Goal: Task Accomplishment & Management: Use online tool/utility

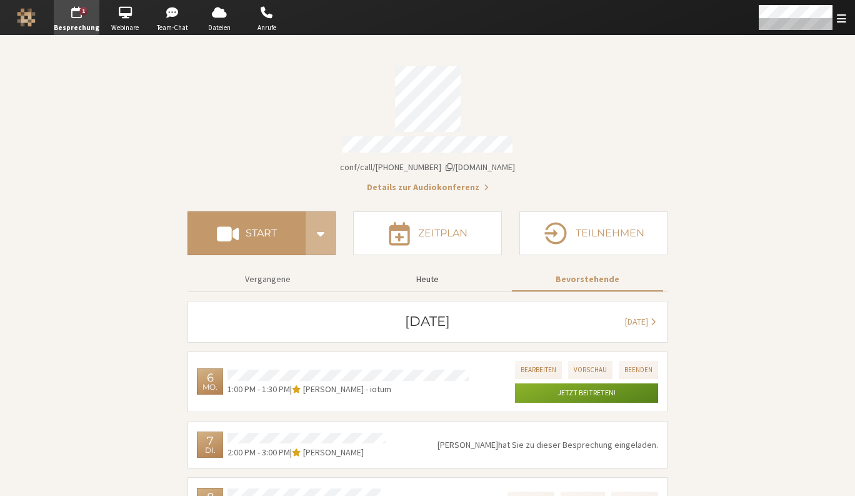
click at [427, 272] on button "Heute" at bounding box center [427, 279] width 151 height 22
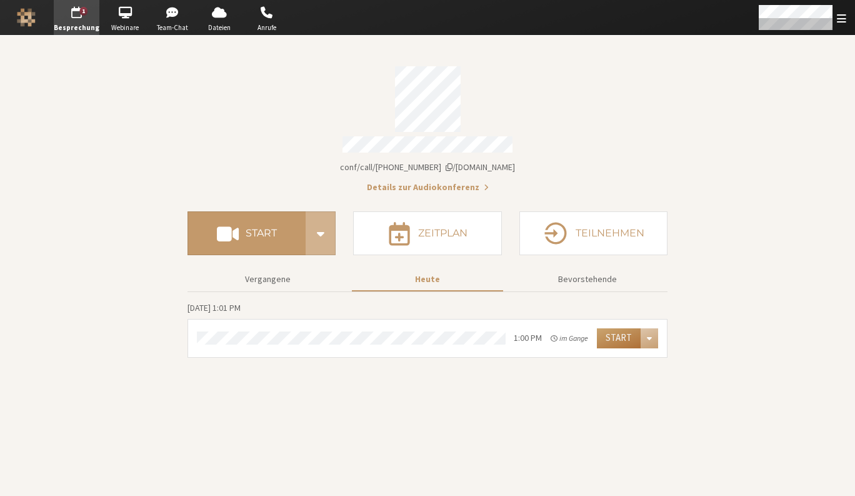
click at [625, 336] on button "Start" at bounding box center [619, 338] width 44 height 20
